Goal: Information Seeking & Learning: Learn about a topic

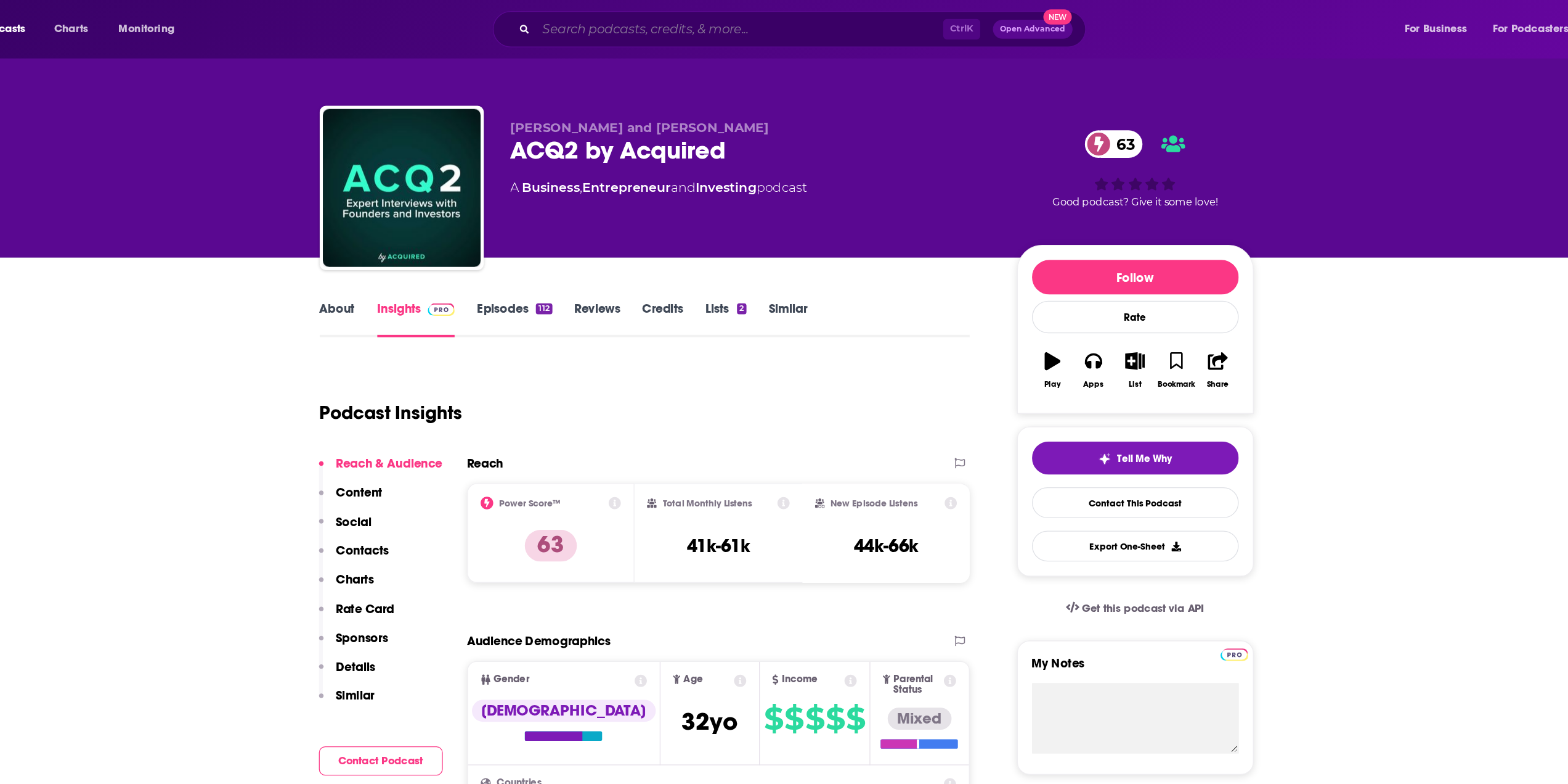
click at [625, 22] on input "Search podcasts, credits, & more..." at bounding box center [747, 23] width 318 height 20
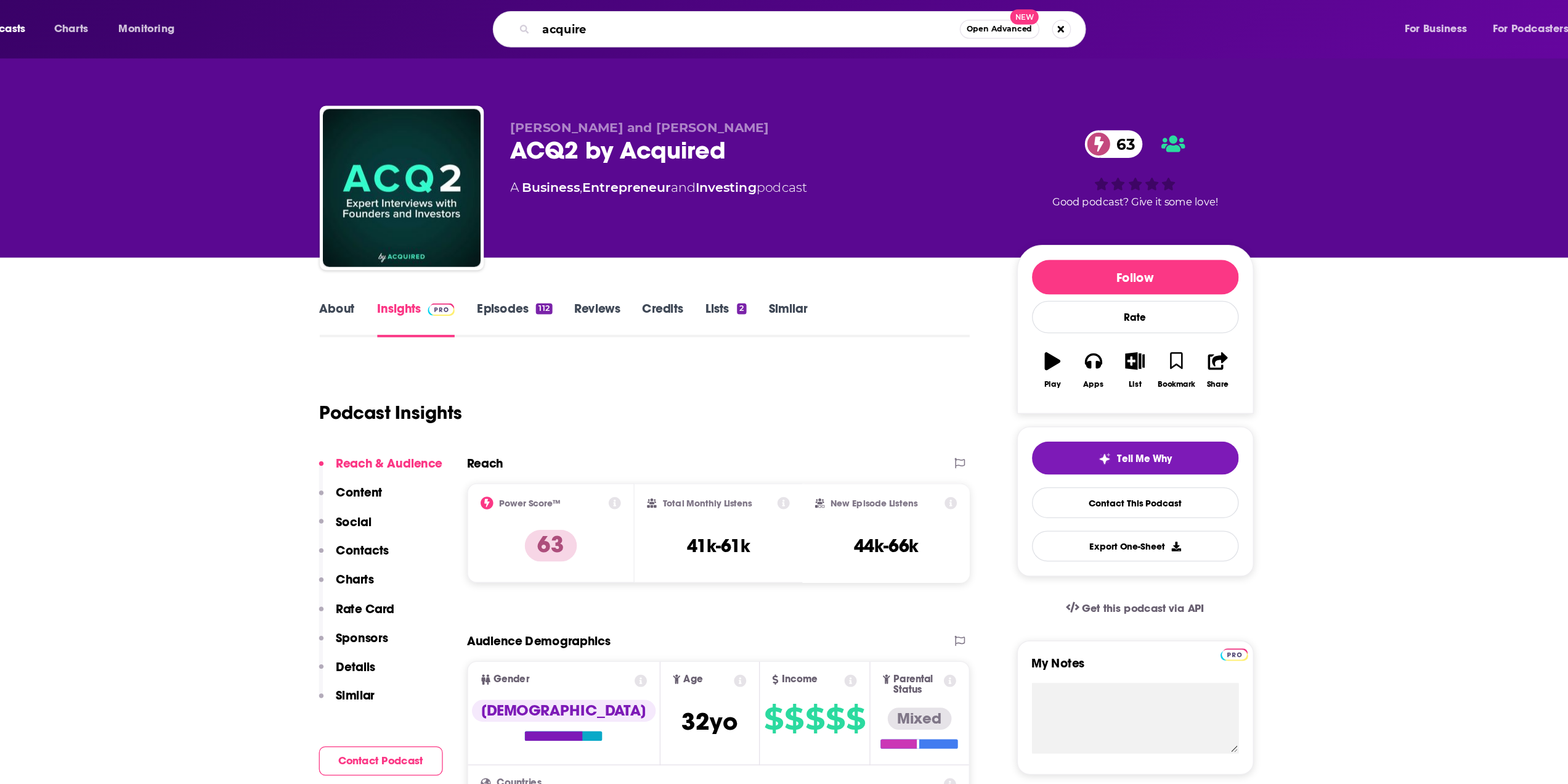
type input "acquired"
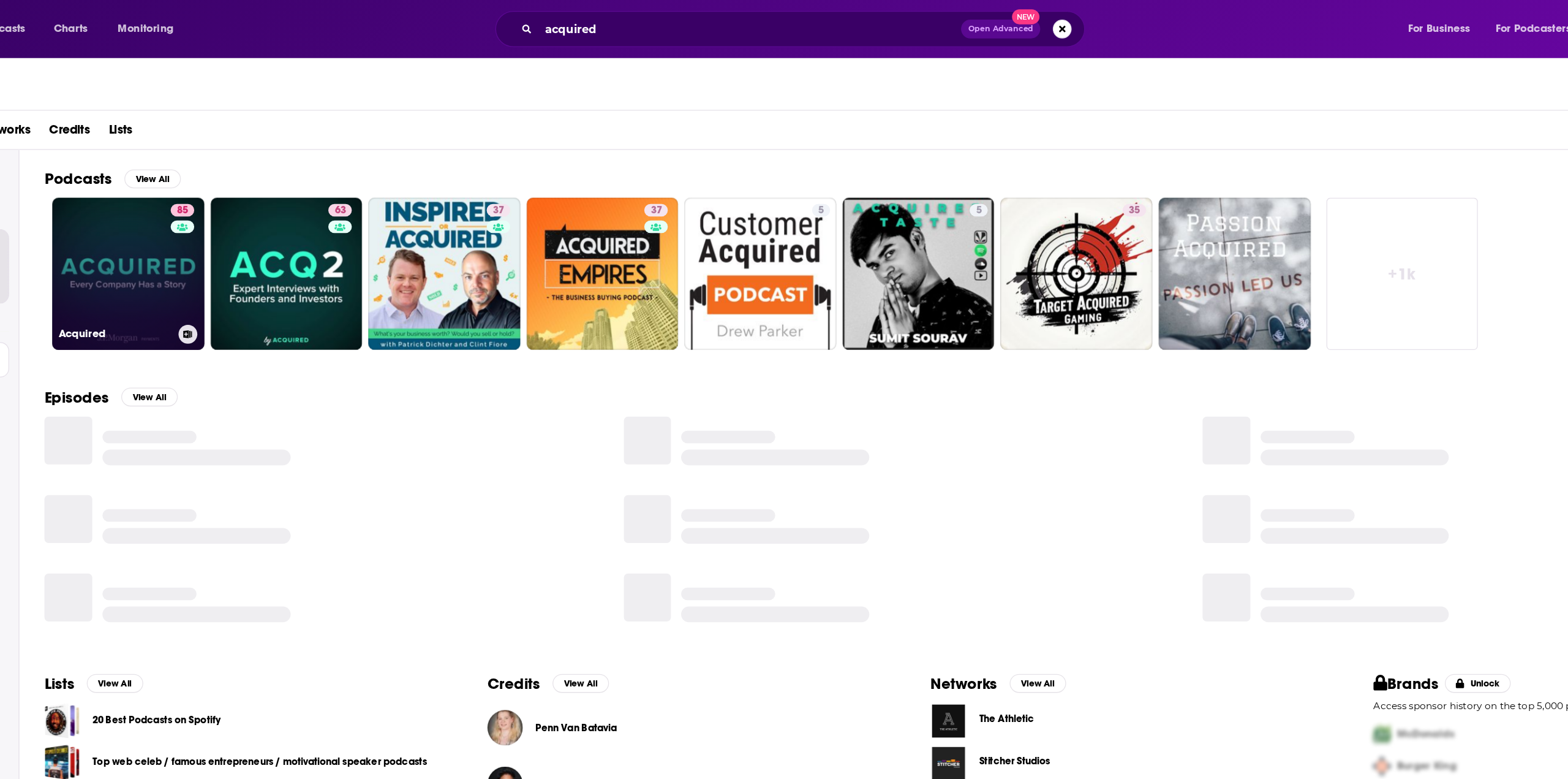
click at [268, 230] on link "85 Acquired" at bounding box center [269, 214] width 119 height 119
